Goal: Use online tool/utility

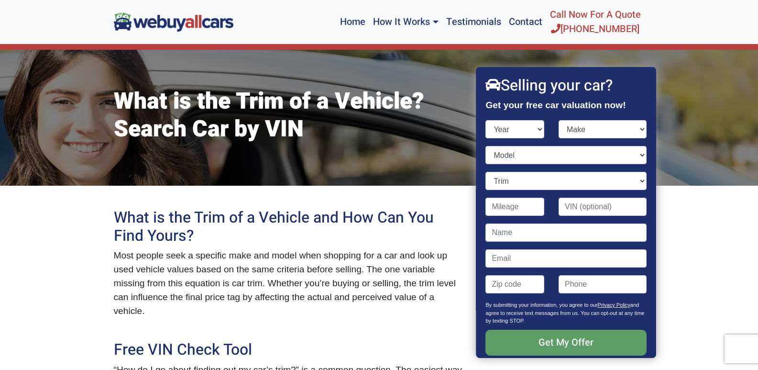
select select "2018"
click at [486, 120] on select "Year [DATE] 2025 2024 2023 2022 2021 2020 2019 2018 2017 2016 2015 2014 2013 20…" at bounding box center [515, 129] width 59 height 18
click at [600, 123] on select "Make" at bounding box center [603, 129] width 88 height 18
select select "Volkswagen"
click at [559, 120] on select "Make Acura Alfa Romeo Aston [PERSON_NAME] Audi Bentley BMW Buick Cadillac Chevr…" at bounding box center [603, 129] width 88 height 18
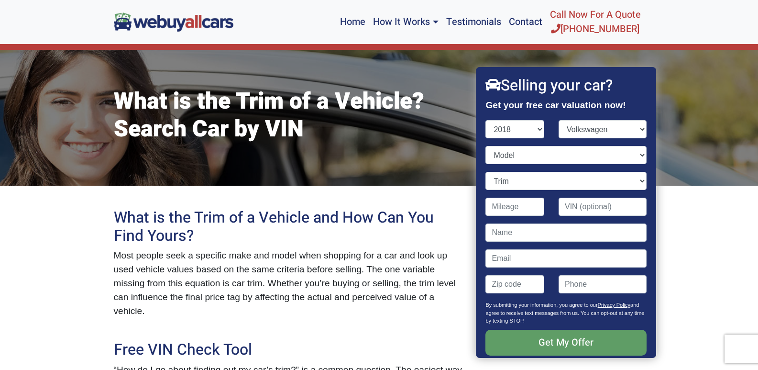
click at [520, 143] on div "Year [DATE] 2025 2024 2023 2022 2021 2020 2019 2018 2017 2016 2015 2014 2013 20…" at bounding box center [515, 133] width 73 height 26
click at [521, 152] on select "Model Atlas Beetle Beetle Convertible e-Golf Golf Golf Alltrack Golf GTI Golf R…" at bounding box center [566, 155] width 161 height 18
select select "Golf GTI"
click at [486, 146] on select "Model Atlas Beetle Beetle Convertible e-Golf Golf Golf Alltrack Golf GTI Golf R…" at bounding box center [566, 155] width 161 height 18
click at [523, 186] on select "Trim" at bounding box center [566, 181] width 161 height 18
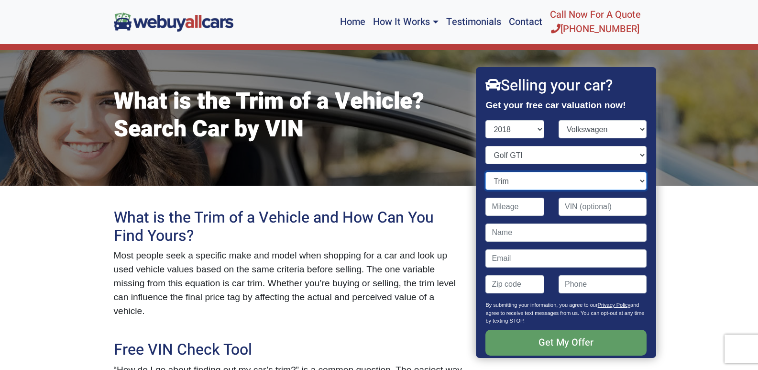
click at [523, 186] on select "Trim Autobahn 4dr Hatchback (2.0L 4cyl Turbo) S 4dr Hatchback (2.0L 4cyl Turbo)…" at bounding box center [566, 181] width 161 height 18
click at [575, 202] on input "Contact form" at bounding box center [603, 206] width 88 height 18
type input "[US_VEHICLE_IDENTIFICATION_NUMBER]"
